Goal: Task Accomplishment & Management: Manage account settings

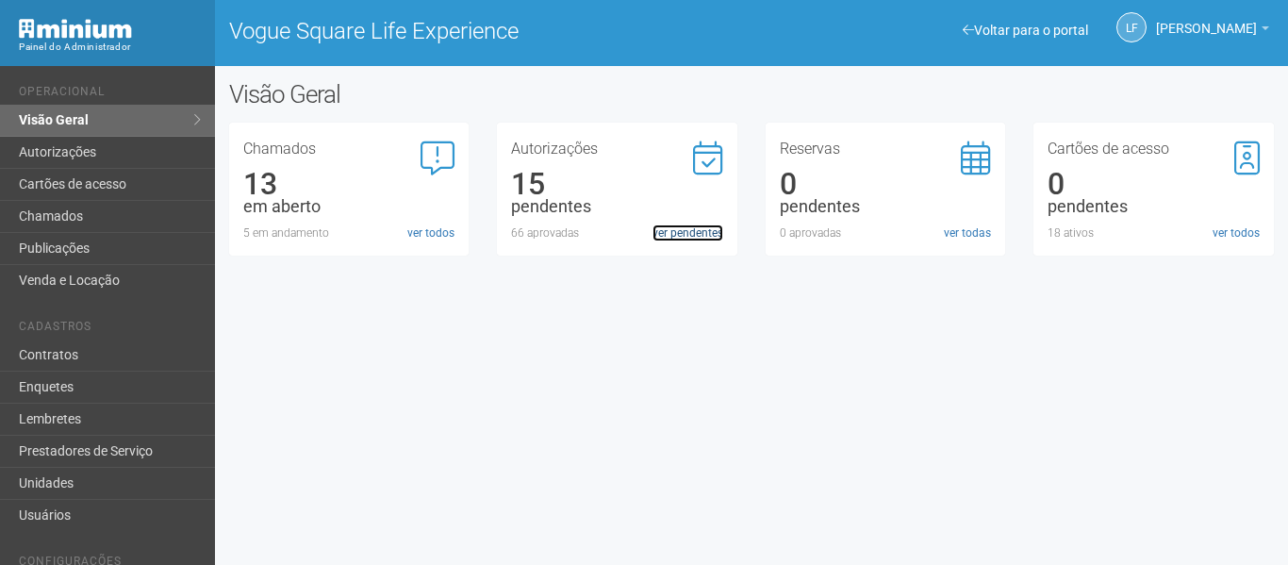
click at [704, 228] on link "ver pendentes" at bounding box center [687, 232] width 71 height 17
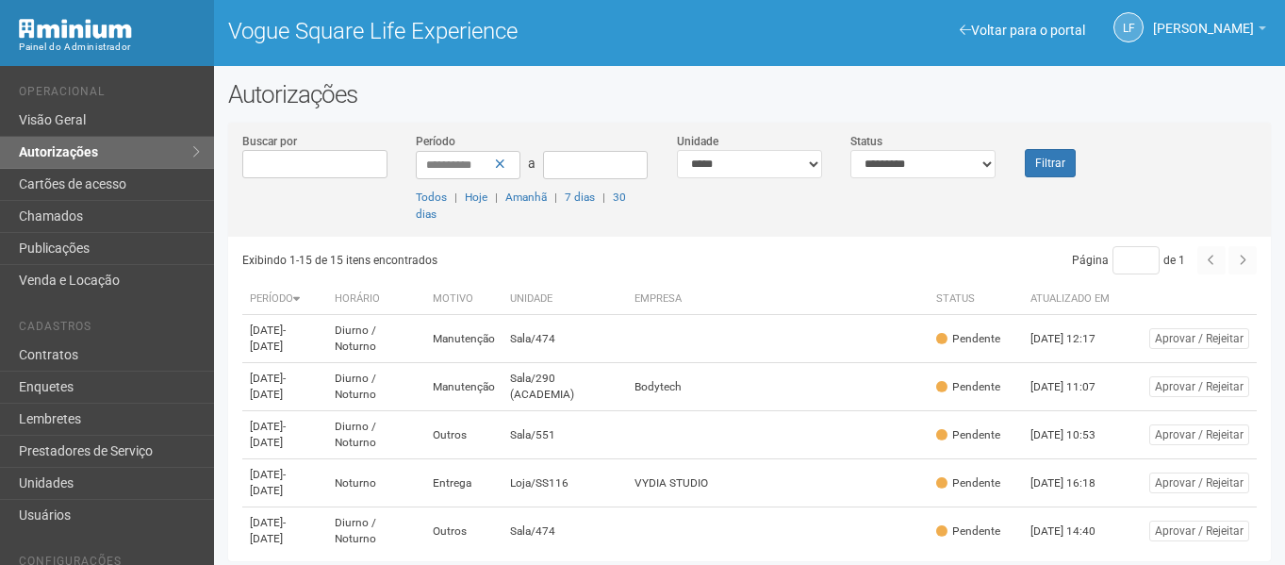
scroll to position [5, 0]
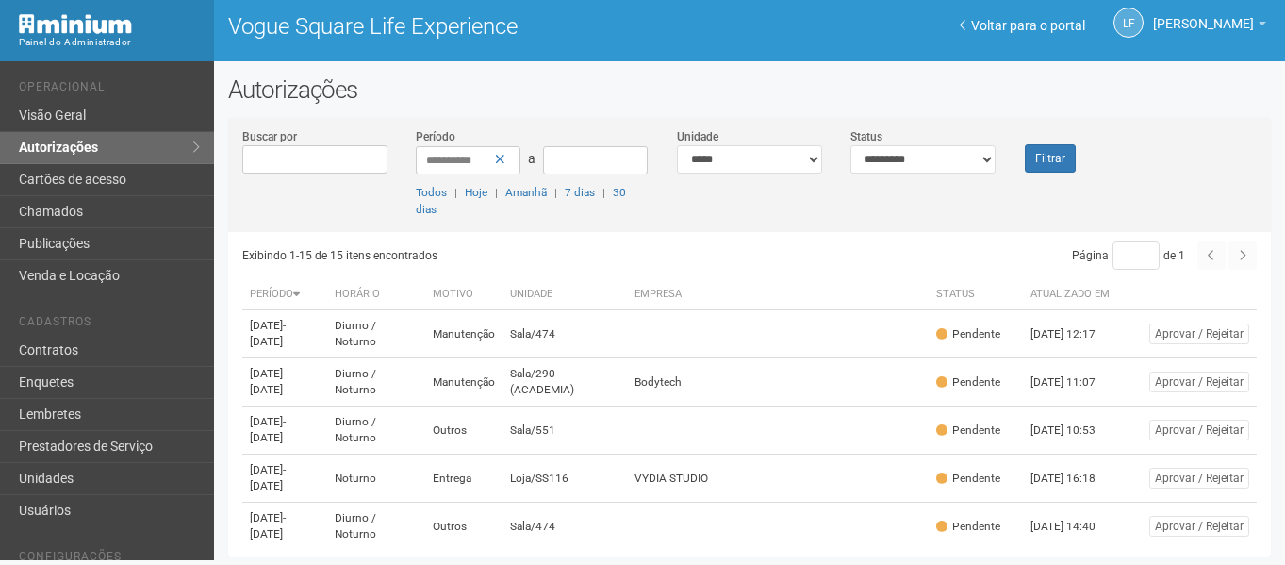
click at [706, 454] on td "VYDIA STUDIO" at bounding box center [778, 478] width 302 height 48
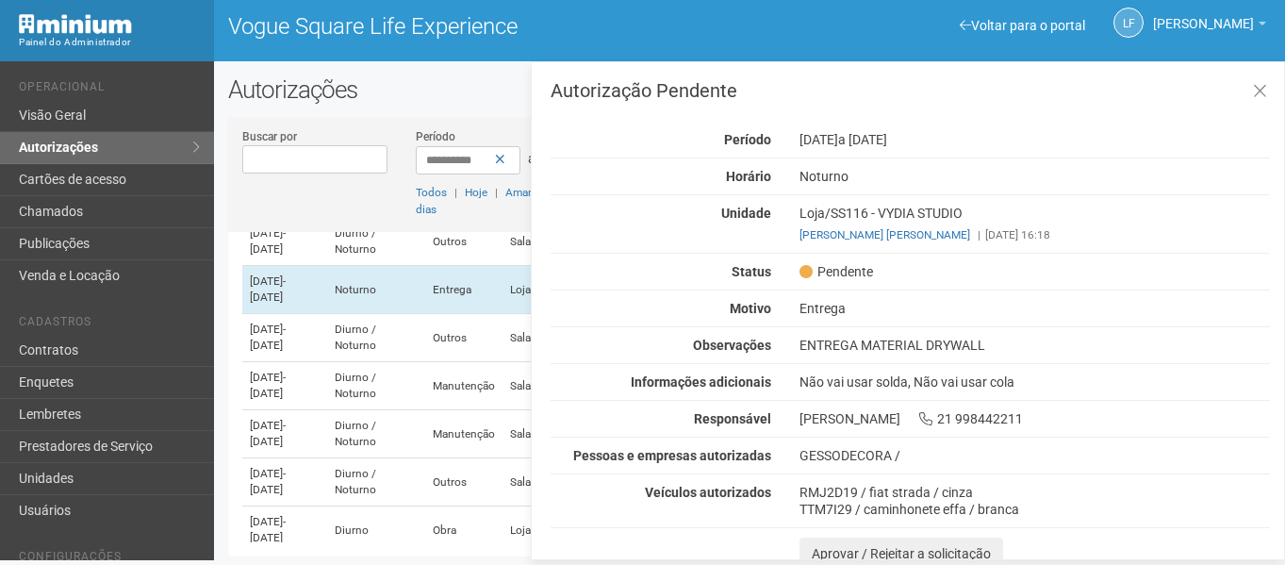
scroll to position [10, 0]
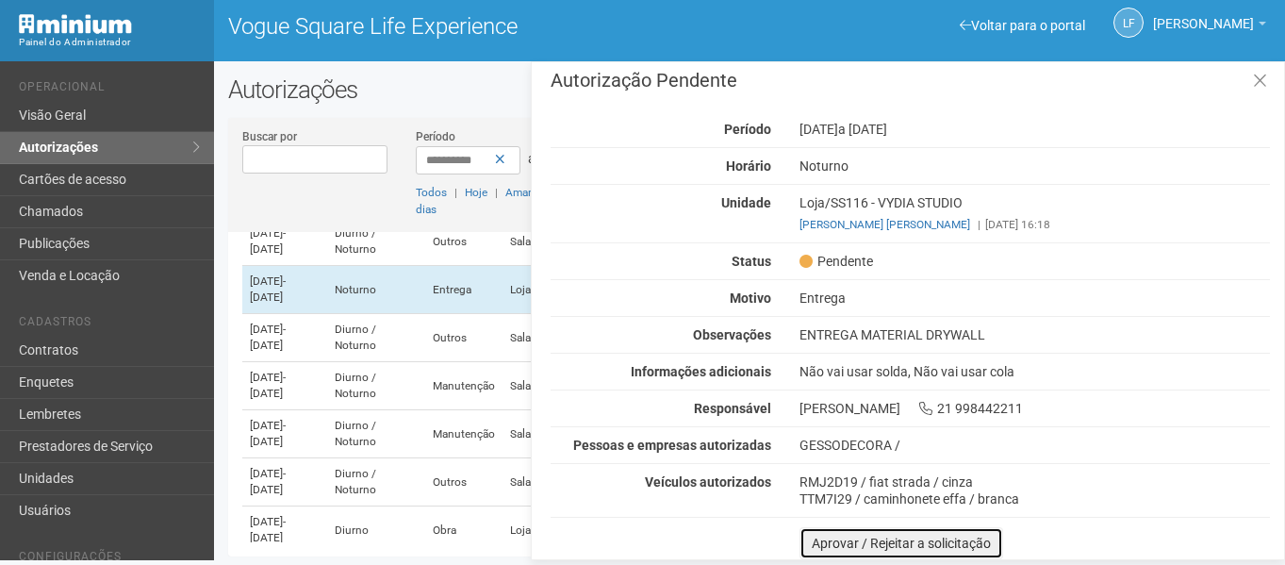
click at [849, 541] on button "Aprovar / Rejeitar a solicitação" at bounding box center [901, 543] width 204 height 32
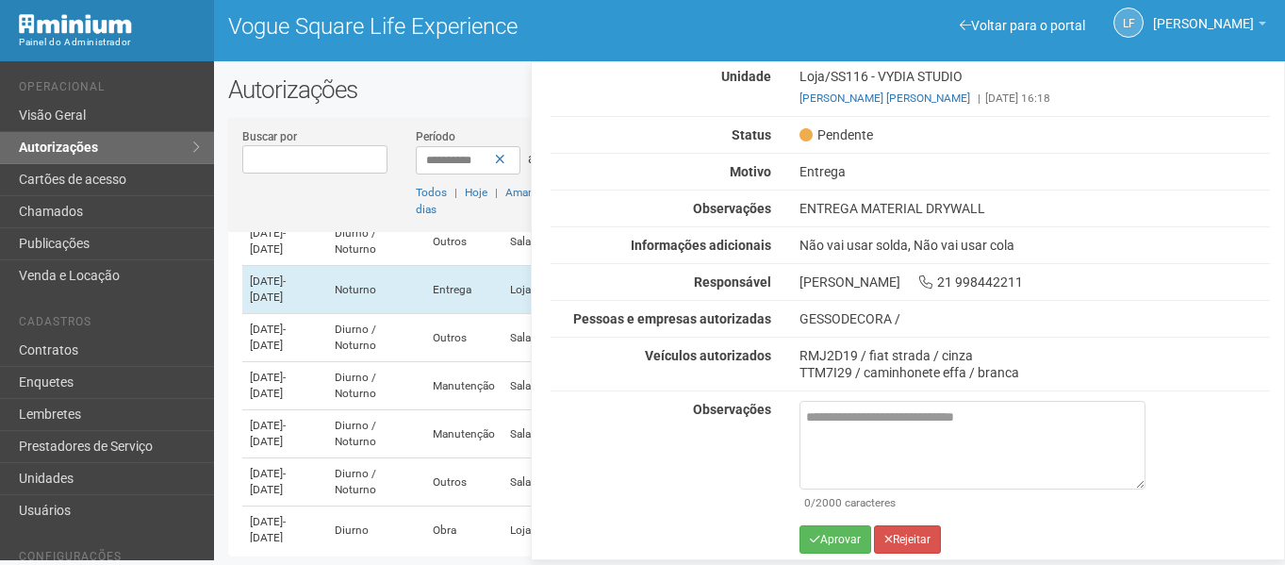
scroll to position [145, 0]
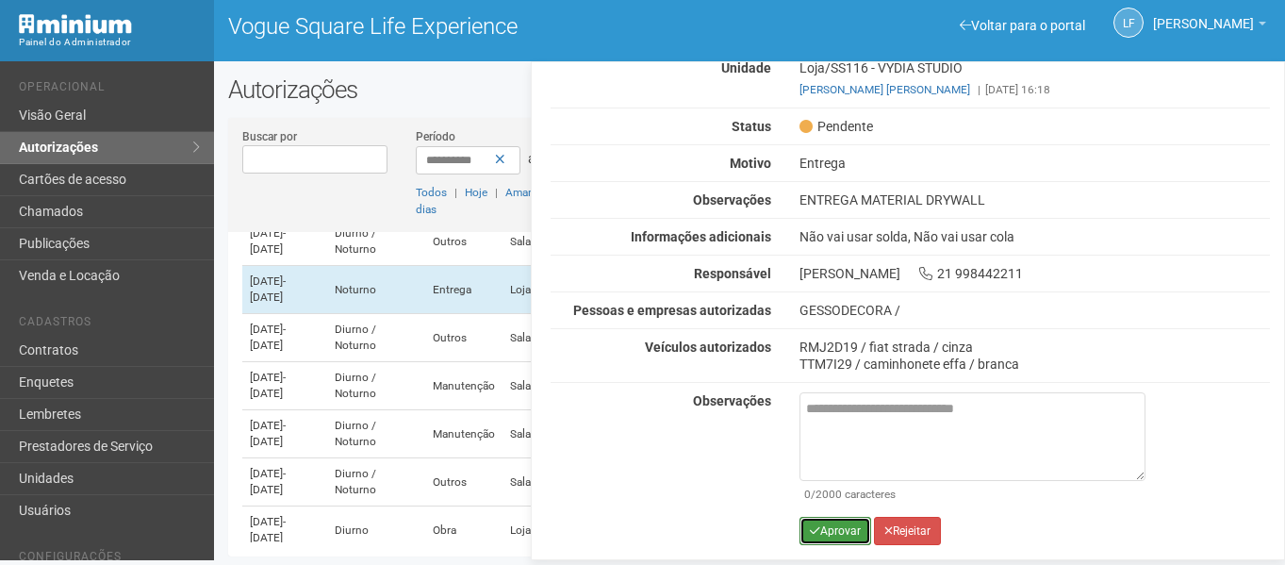
click at [841, 530] on button "Aprovar" at bounding box center [835, 531] width 72 height 28
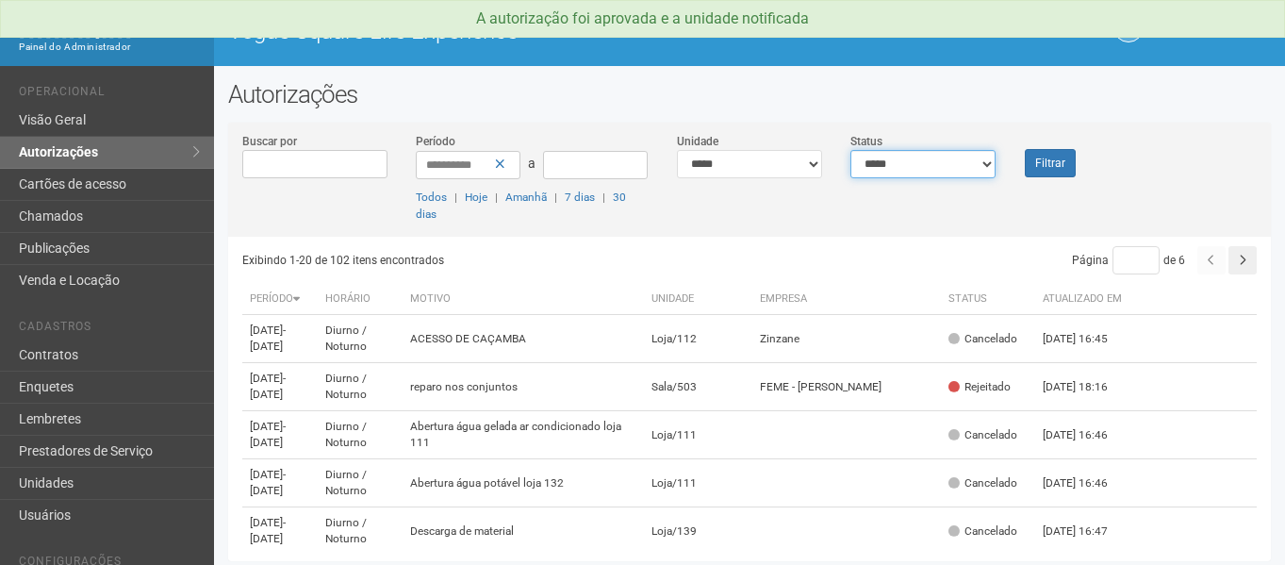
click at [941, 169] on select "**********" at bounding box center [922, 164] width 145 height 28
select select "*"
click at [850, 150] on select "**********" at bounding box center [922, 164] width 145 height 28
click at [1052, 165] on button "Filtrar" at bounding box center [1050, 163] width 51 height 28
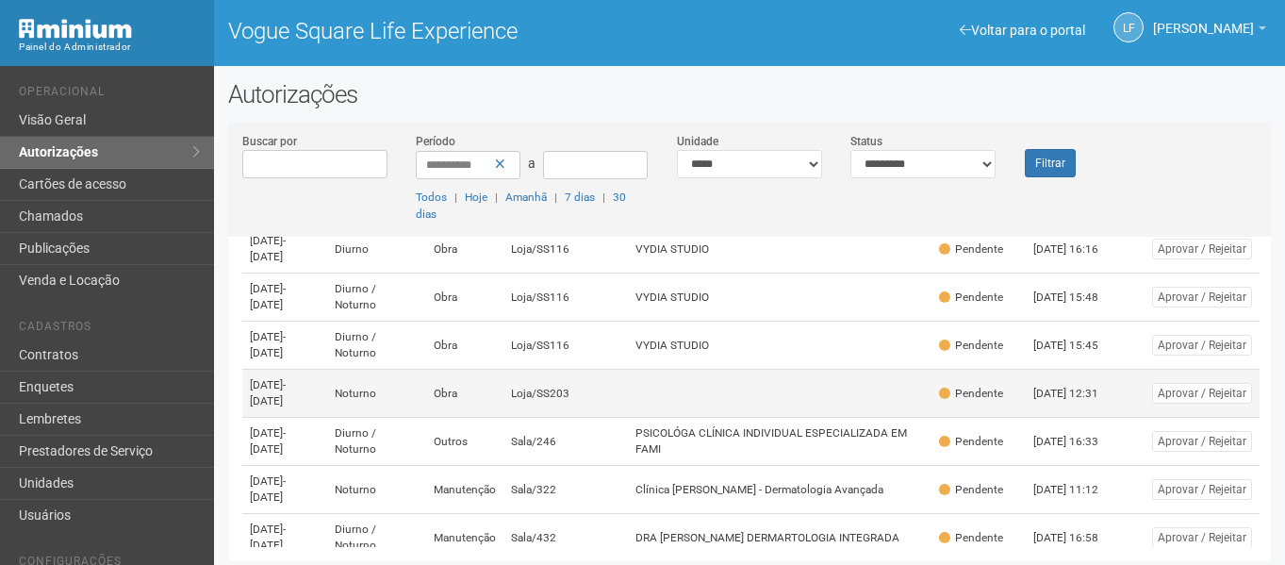
scroll to position [460, 0]
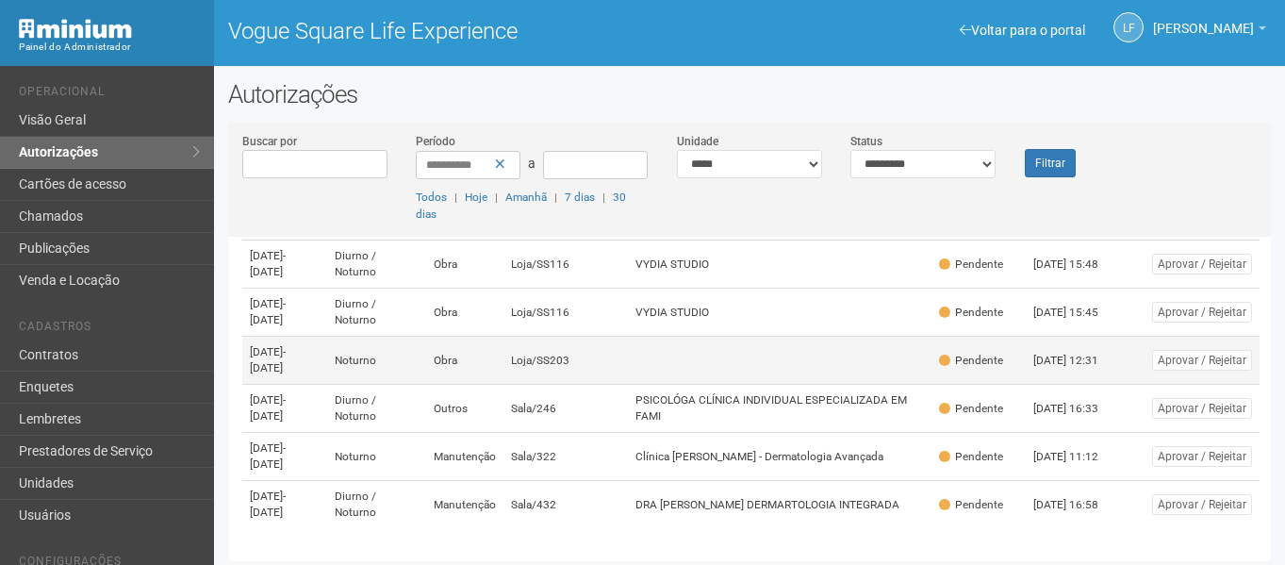
click at [659, 369] on td at bounding box center [780, 361] width 304 height 48
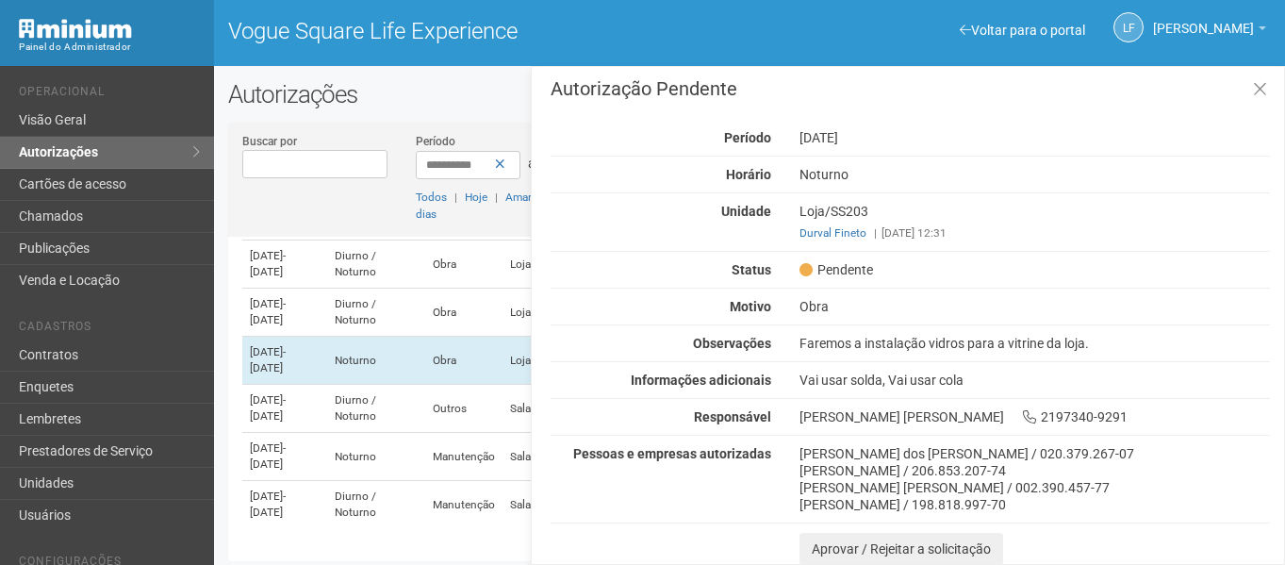
scroll to position [8, 0]
click at [850, 536] on button "Aprovar / Rejeitar a solicitação" at bounding box center [901, 548] width 204 height 32
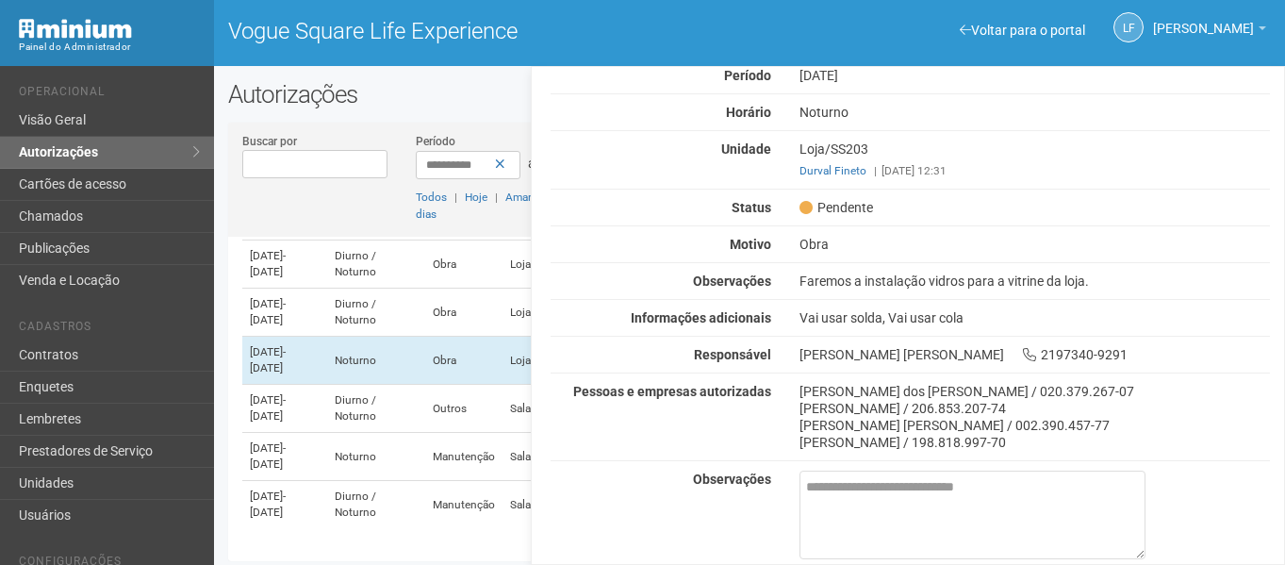
scroll to position [142, 0]
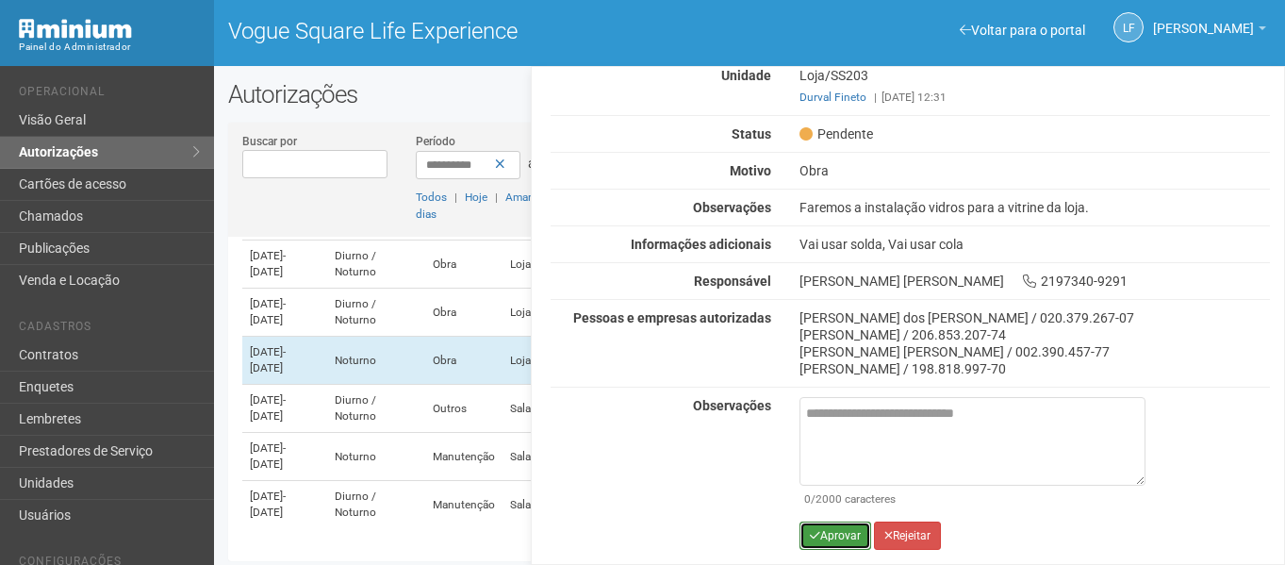
click at [847, 531] on button "Aprovar" at bounding box center [835, 535] width 72 height 28
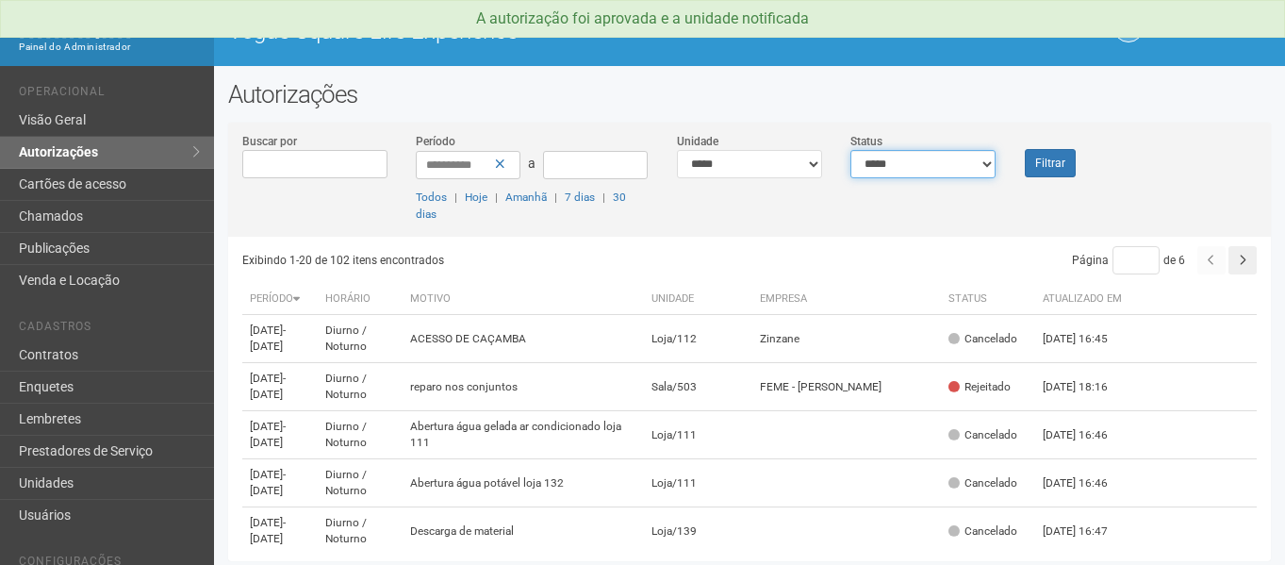
drag, startPoint x: 957, startPoint y: 156, endPoint x: 953, endPoint y: 171, distance: 14.6
click at [957, 156] on select "**********" at bounding box center [922, 164] width 145 height 28
select select "*"
click at [850, 150] on select "**********" at bounding box center [922, 164] width 145 height 28
click at [1042, 168] on button "Filtrar" at bounding box center [1050, 163] width 51 height 28
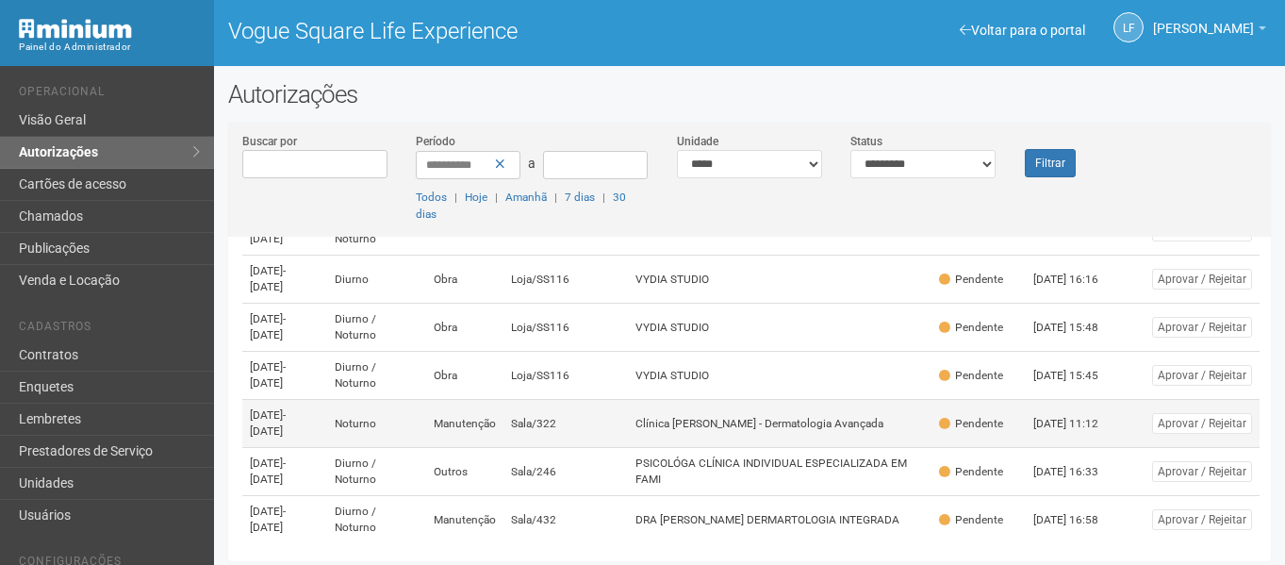
scroll to position [412, 0]
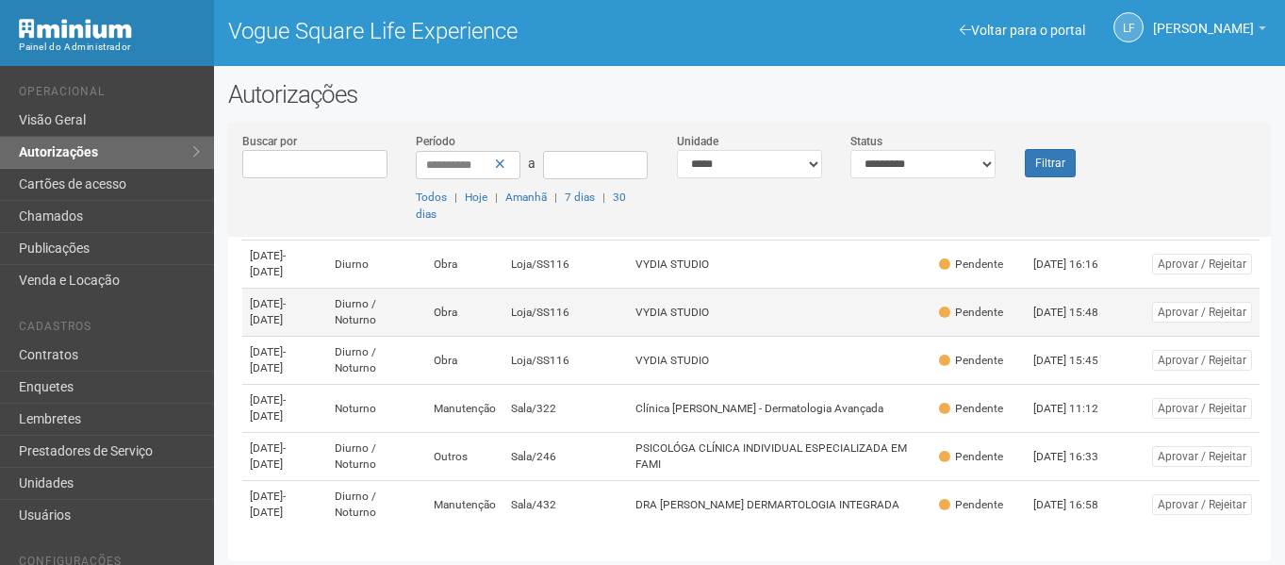
click at [628, 333] on td "Loja/SS116" at bounding box center [565, 312] width 124 height 48
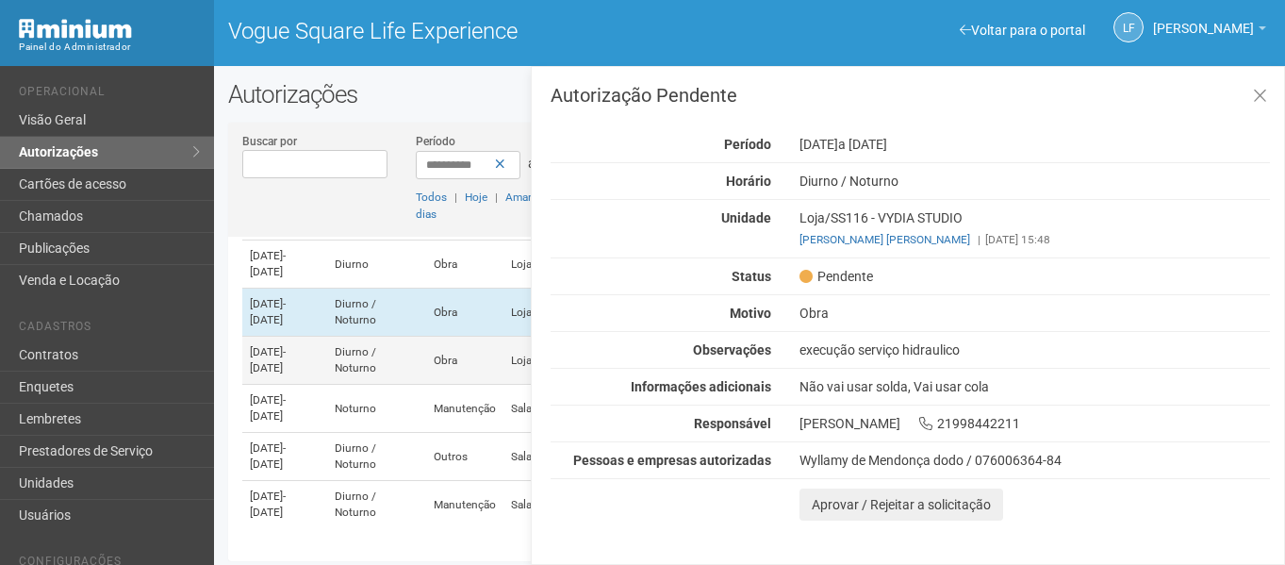
click at [491, 351] on td "Obra" at bounding box center [464, 361] width 77 height 48
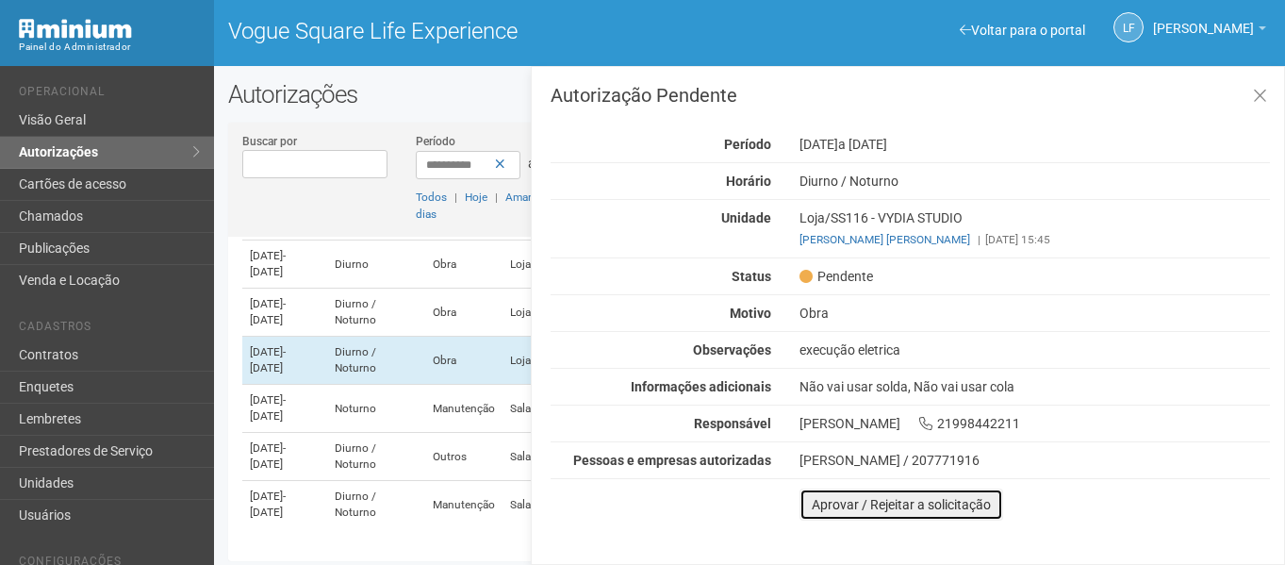
click at [831, 511] on button "Aprovar / Rejeitar a solicitação" at bounding box center [901, 504] width 204 height 32
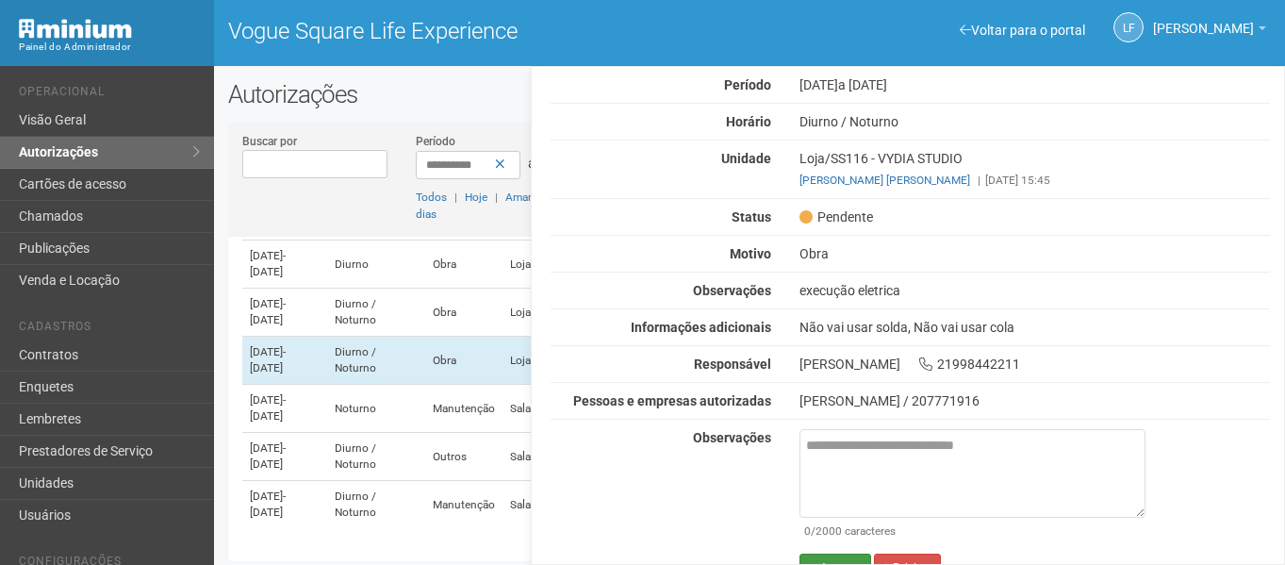
scroll to position [91, 0]
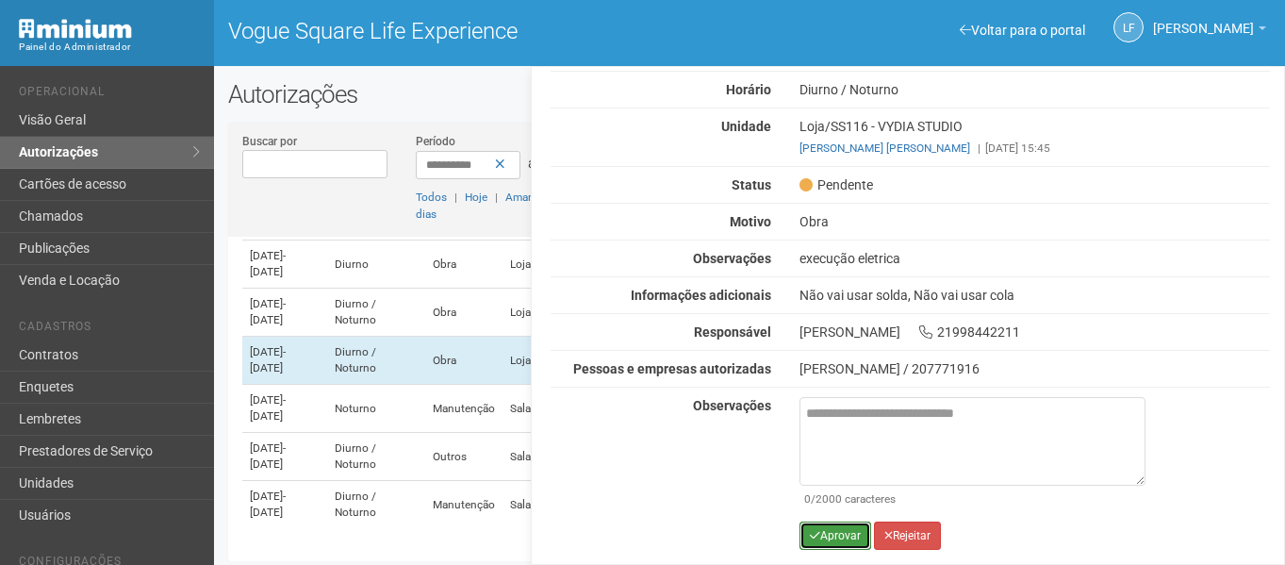
click at [841, 540] on button "Aprovar" at bounding box center [835, 535] width 72 height 28
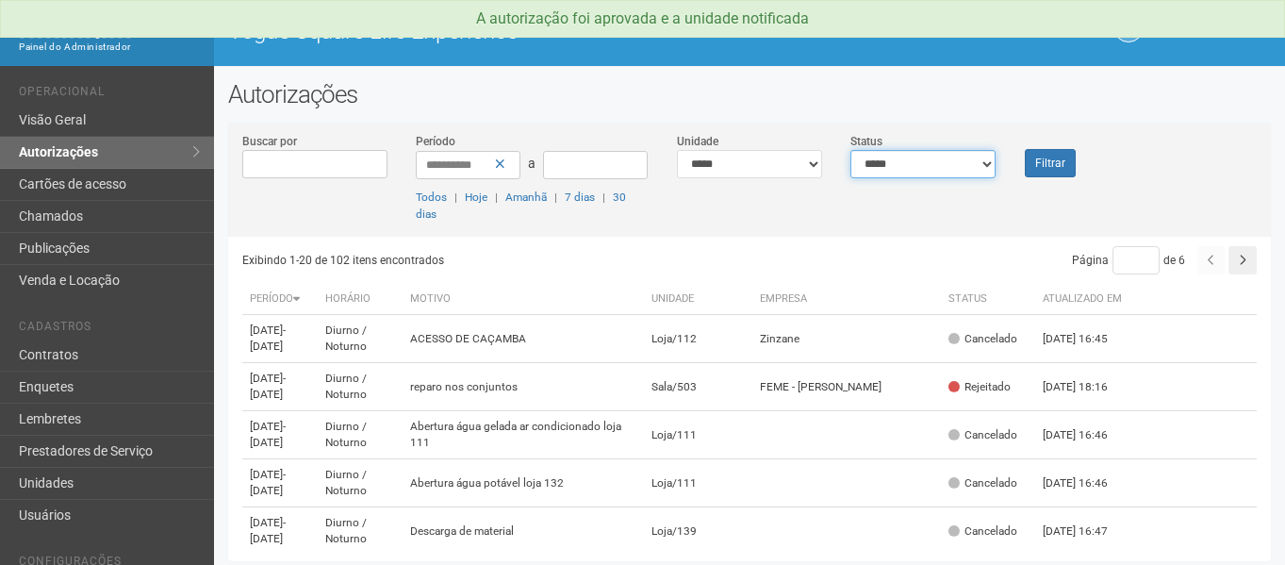
drag, startPoint x: 926, startPoint y: 154, endPoint x: 926, endPoint y: 176, distance: 22.6
click at [926, 154] on select "**********" at bounding box center [922, 164] width 145 height 28
select select "*"
click at [850, 150] on select "**********" at bounding box center [922, 164] width 145 height 28
click at [1063, 167] on button "Filtrar" at bounding box center [1050, 163] width 51 height 28
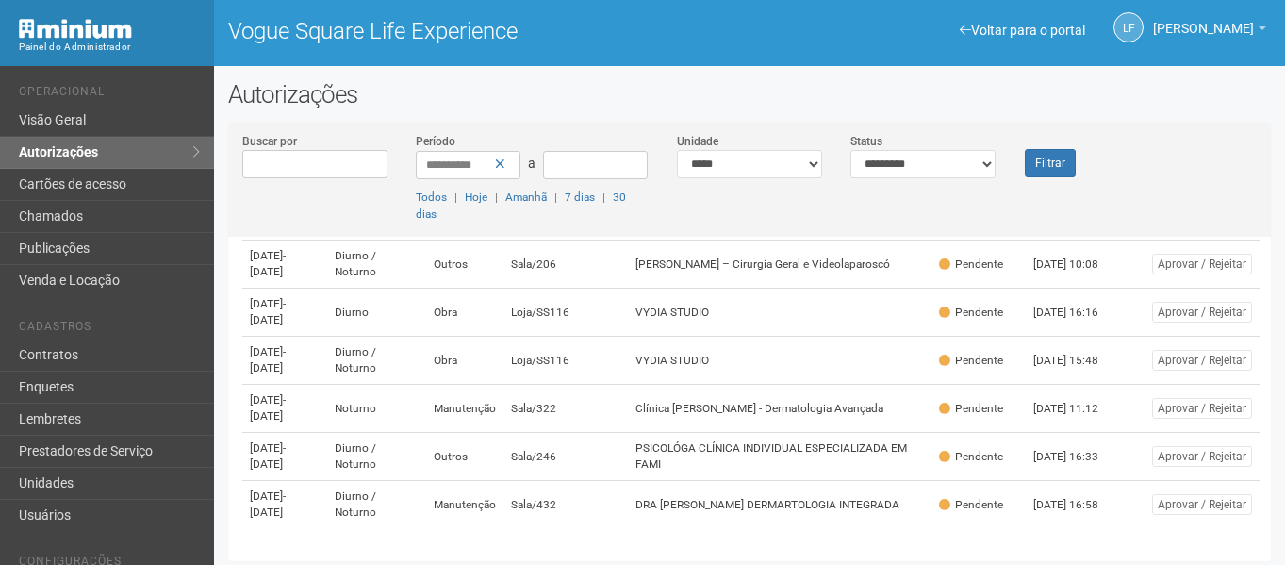
scroll to position [364, 0]
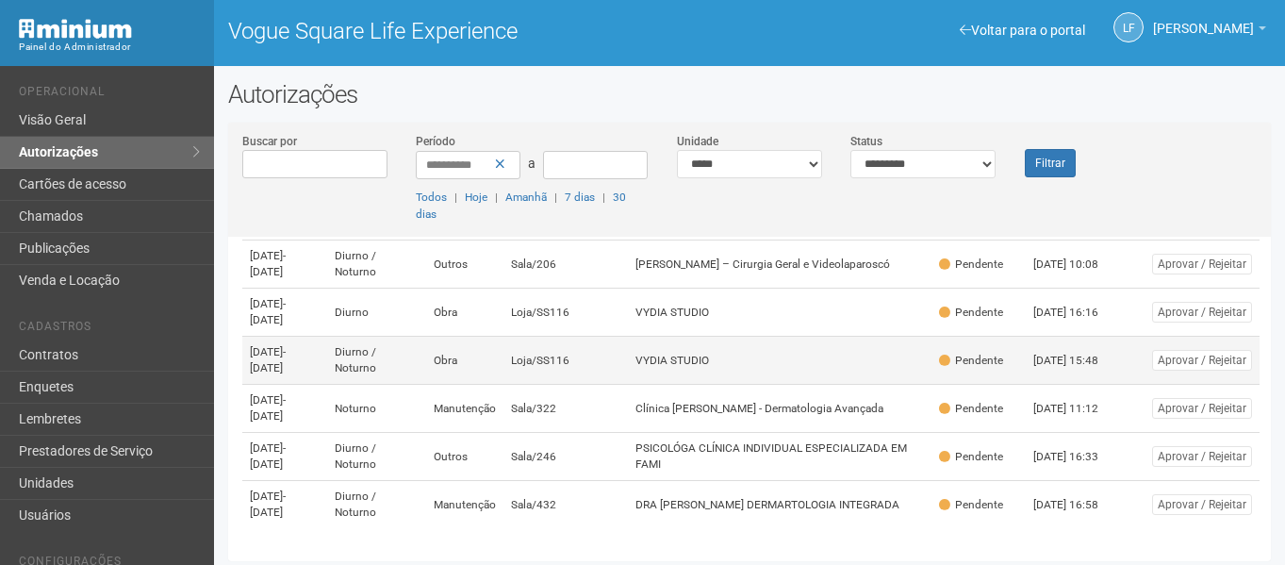
click at [609, 366] on td "Loja/SS116" at bounding box center [565, 361] width 124 height 48
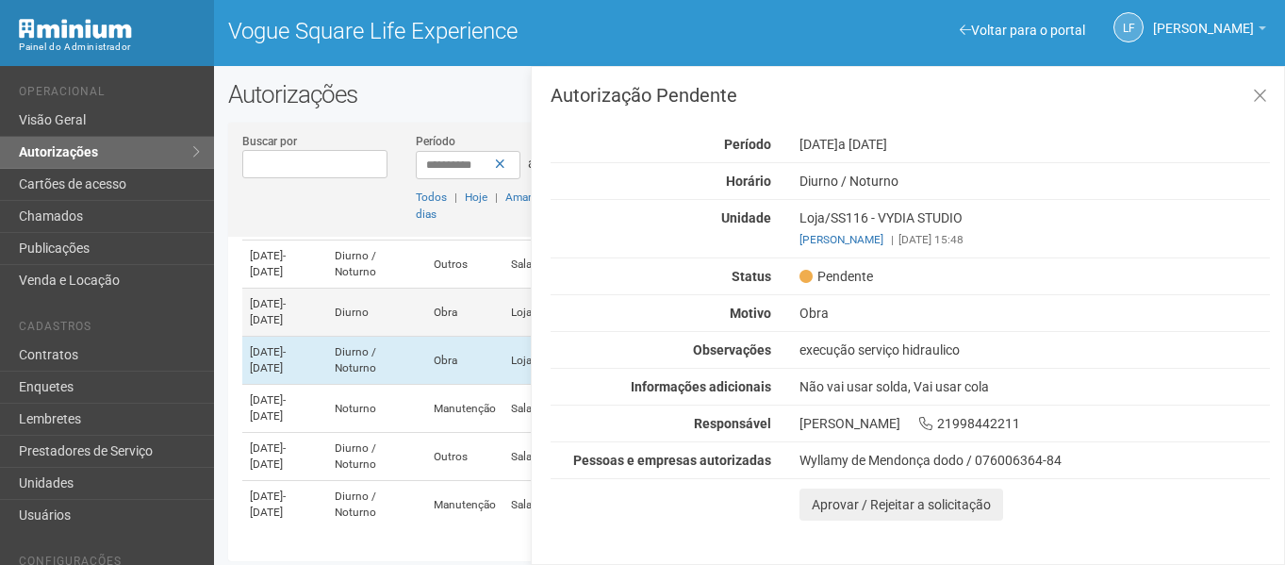
click at [503, 326] on td "Obra" at bounding box center [464, 312] width 77 height 48
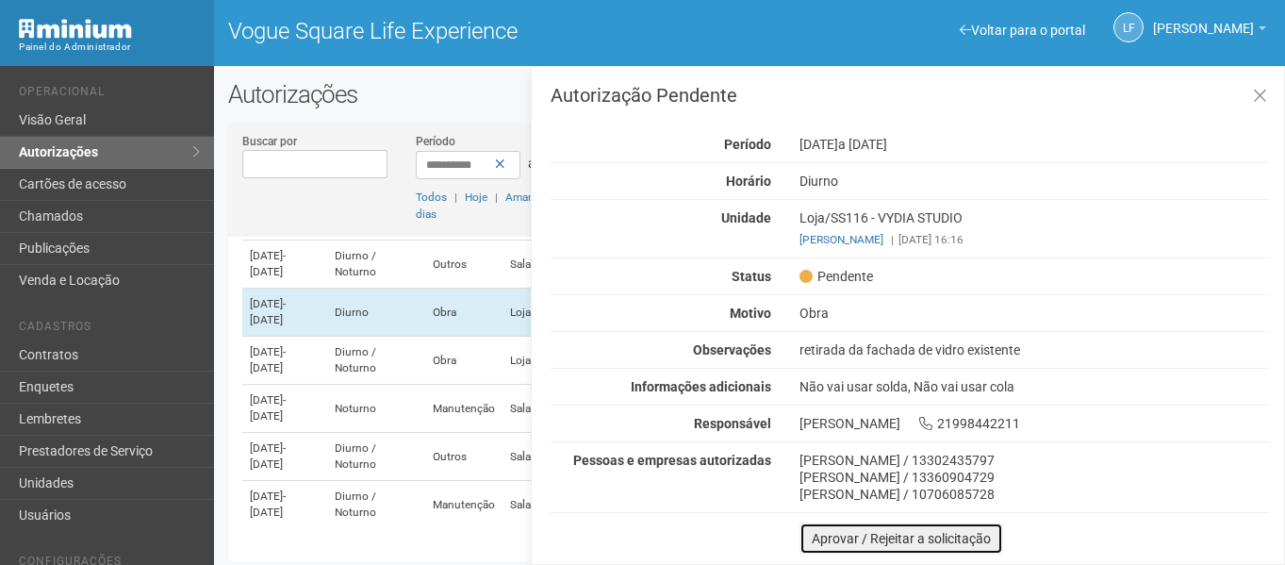
click at [855, 535] on button "Aprovar / Rejeitar a solicitação" at bounding box center [901, 538] width 204 height 32
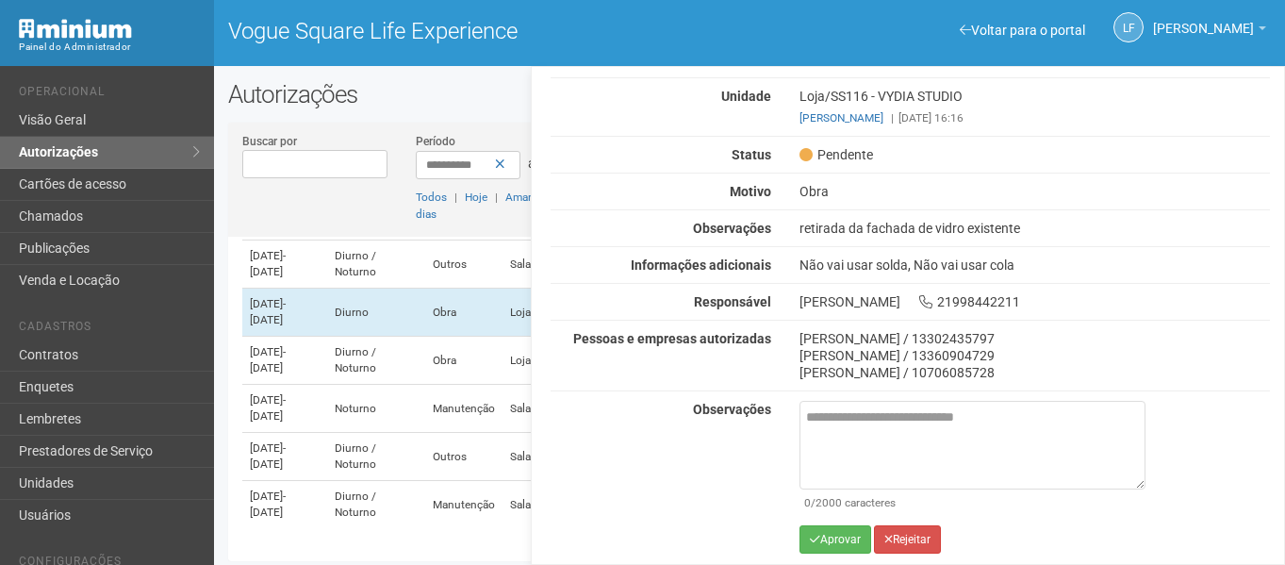
scroll to position [125, 0]
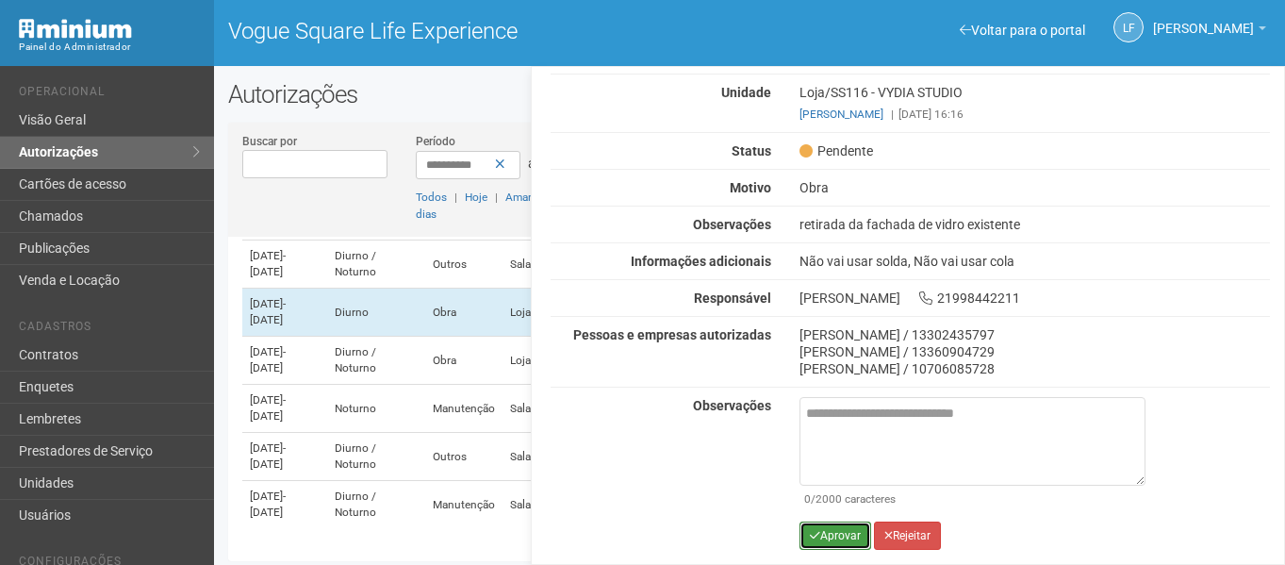
click at [838, 530] on button "Aprovar" at bounding box center [835, 535] width 72 height 28
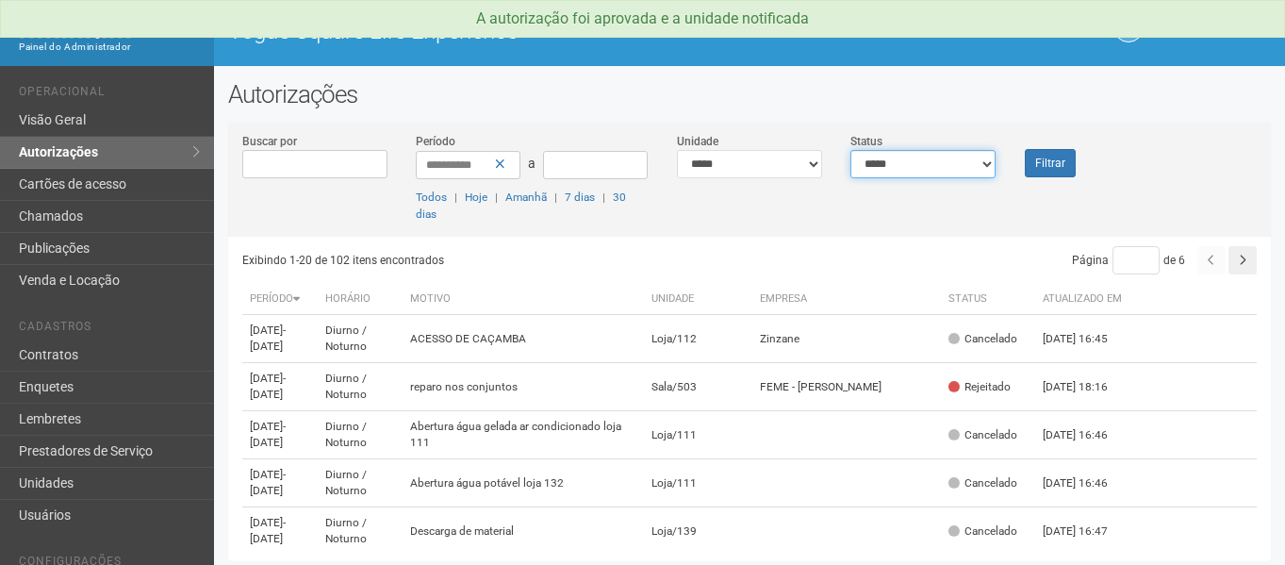
click at [927, 163] on select "**********" at bounding box center [922, 164] width 145 height 28
select select "*"
click at [850, 150] on select "**********" at bounding box center [922, 164] width 145 height 28
click at [1034, 162] on button "Filtrar" at bounding box center [1050, 163] width 51 height 28
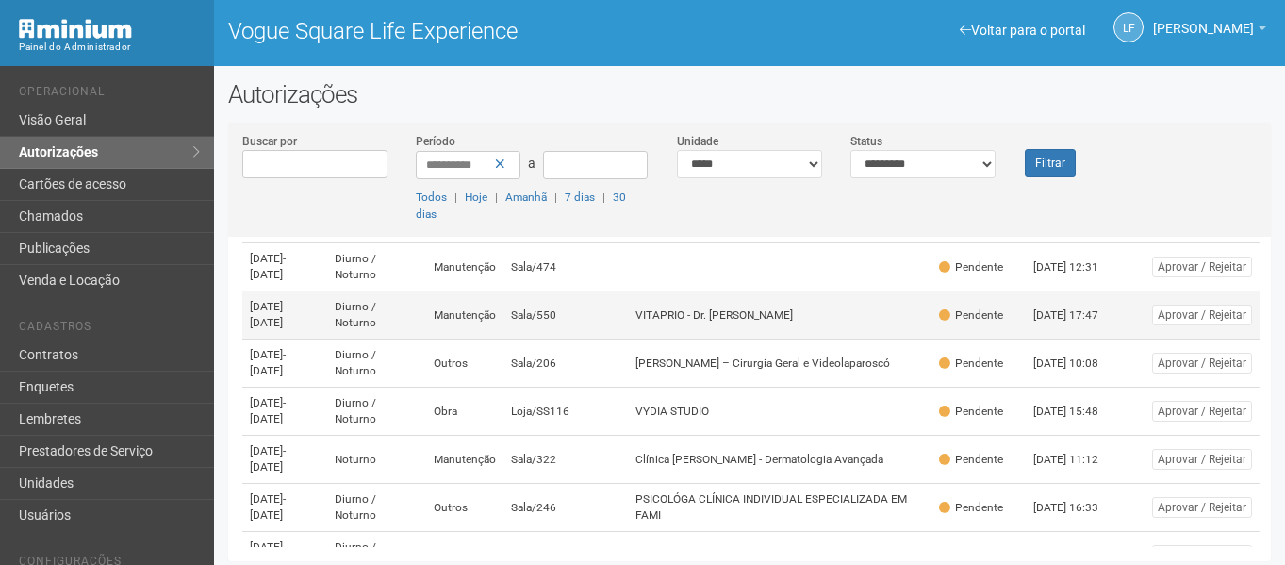
scroll to position [222, 0]
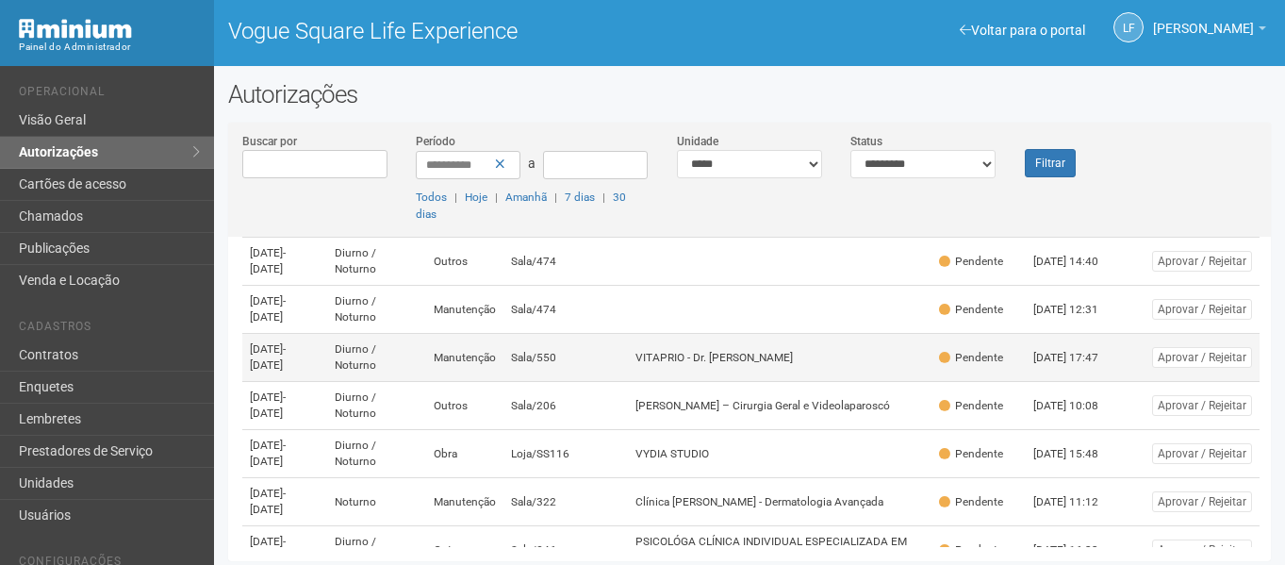
click at [625, 348] on td "Sala/550" at bounding box center [565, 358] width 124 height 48
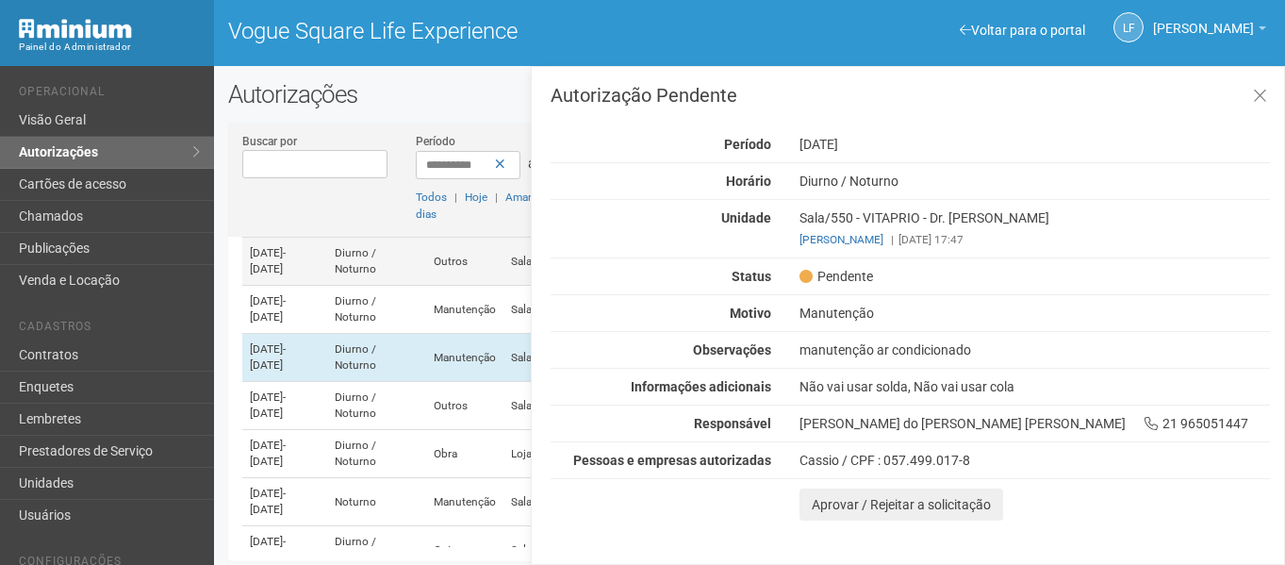
click at [467, 270] on td "Outros" at bounding box center [464, 262] width 77 height 48
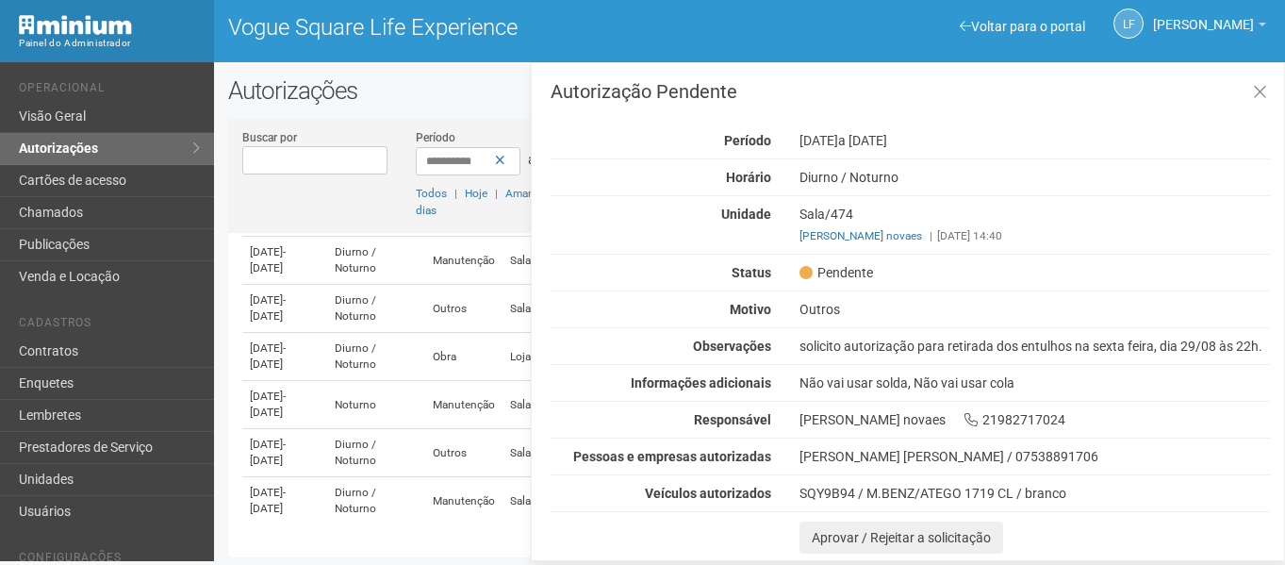
scroll to position [5, 0]
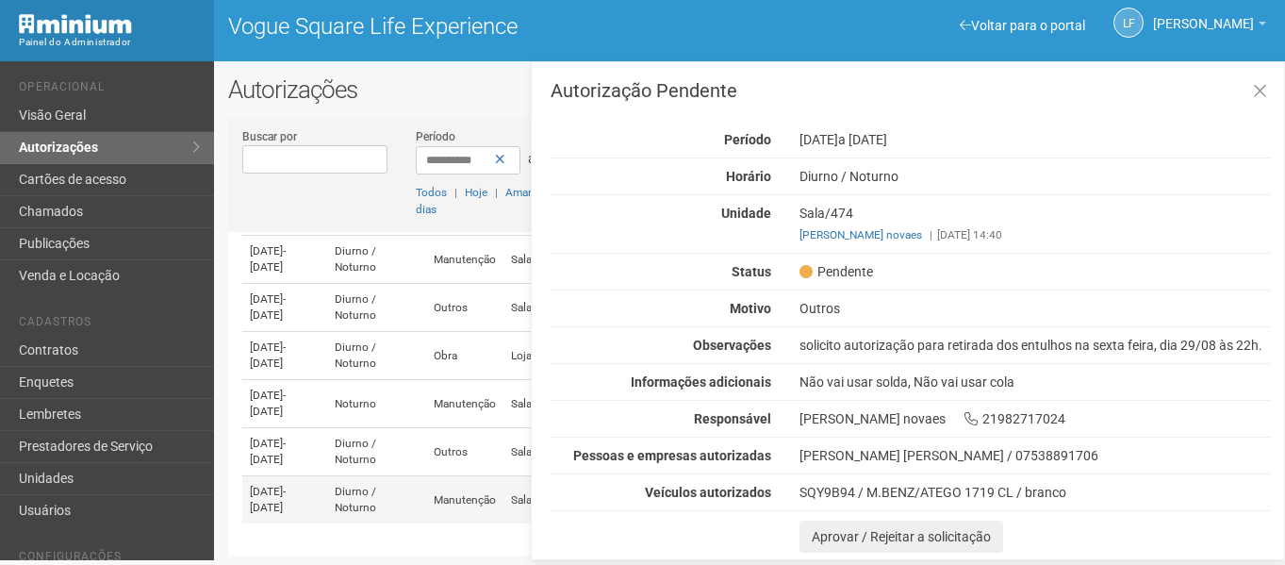
click at [426, 498] on td "Diurno / Noturno" at bounding box center [376, 500] width 99 height 48
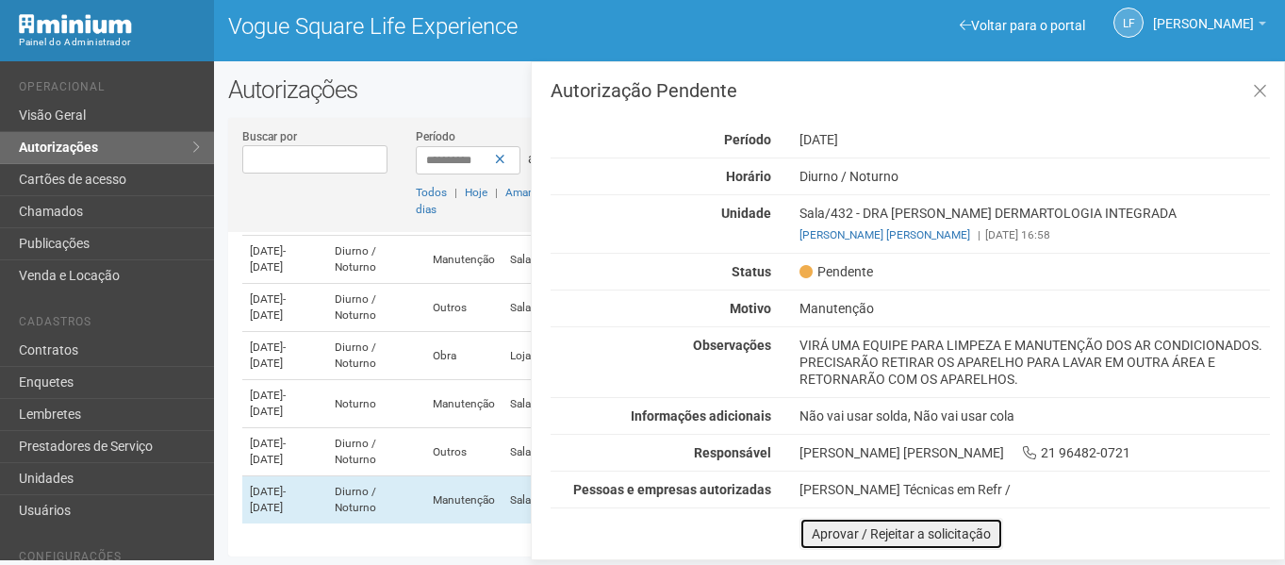
click at [832, 534] on button "Aprovar / Rejeitar a solicitação" at bounding box center [901, 534] width 204 height 32
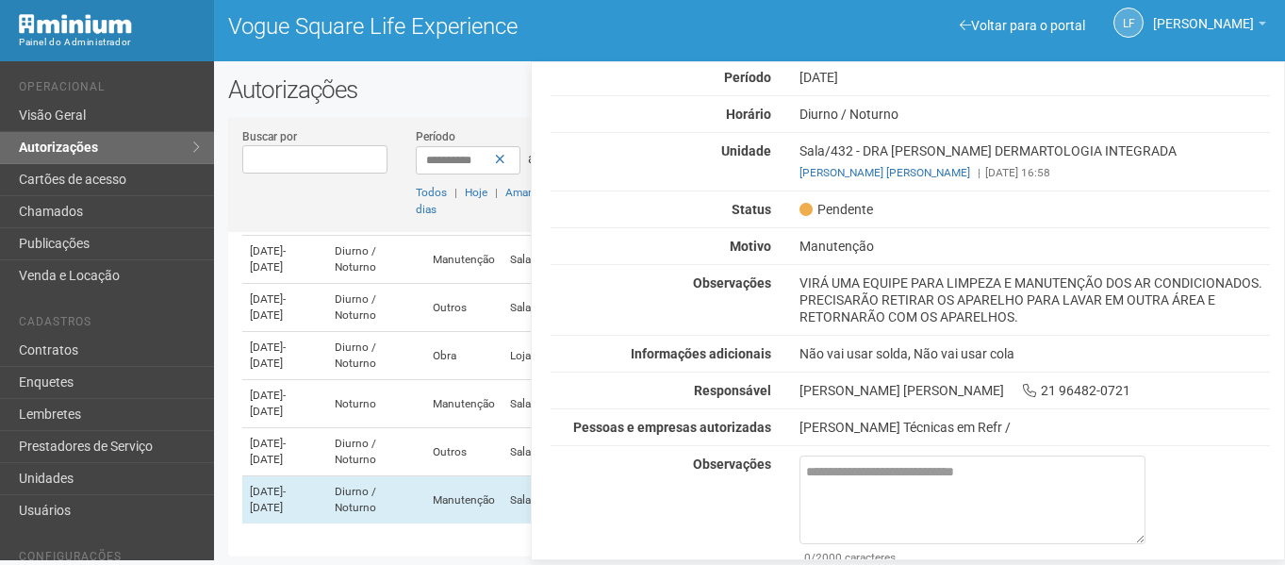
scroll to position [125, 0]
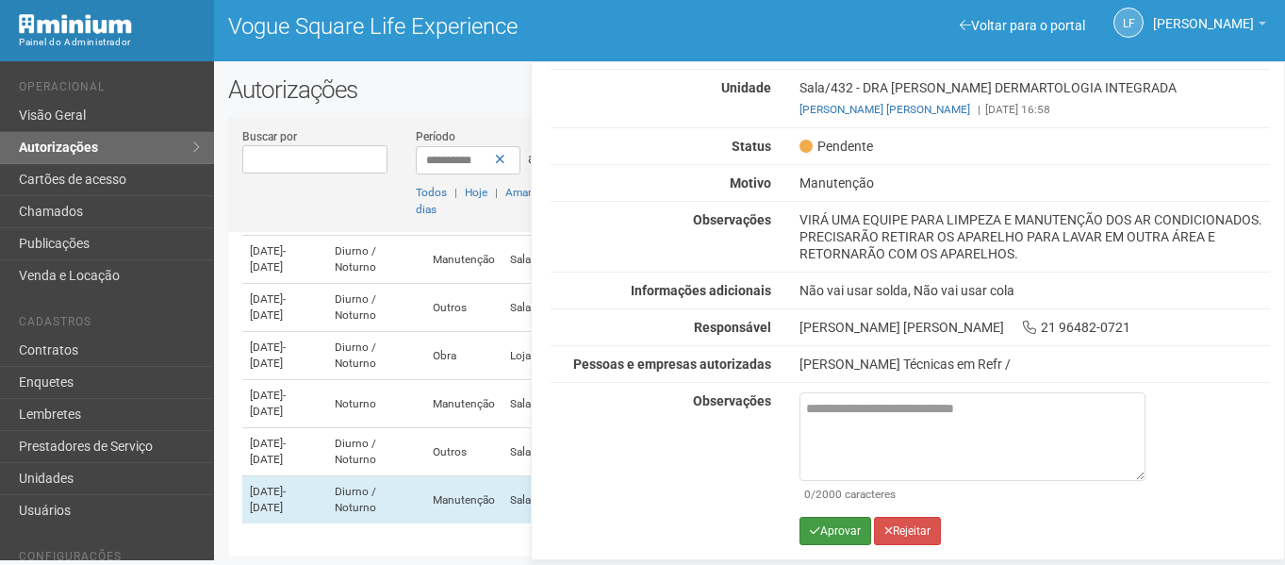
drag, startPoint x: 850, startPoint y: 507, endPoint x: 842, endPoint y: 521, distance: 16.5
click at [847, 507] on div "0 /2000 caracteres Aprovar Rejeitar" at bounding box center [972, 475] width 346 height 167
click at [842, 523] on button "Aprovar" at bounding box center [835, 531] width 72 height 28
